Goal: Navigation & Orientation: Find specific page/section

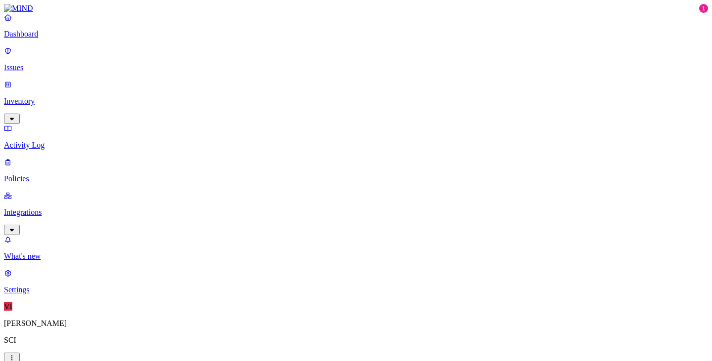
click at [59, 39] on p "Dashboard" at bounding box center [356, 34] width 704 height 9
click at [82, 63] on p "Issues" at bounding box center [356, 67] width 704 height 9
